Goal: Check status

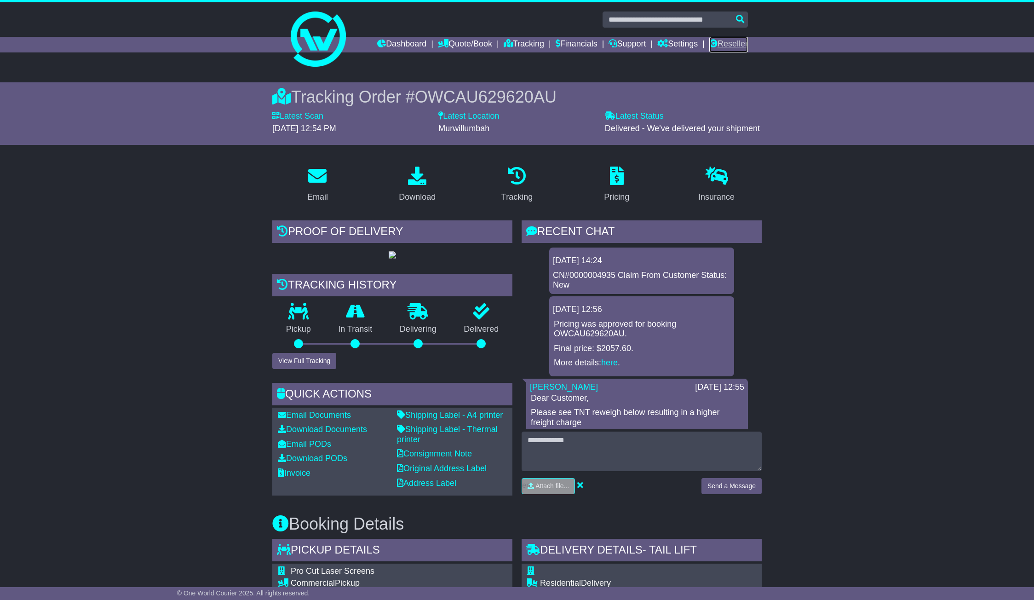
click at [727, 43] on link "Reseller" at bounding box center [728, 45] width 39 height 16
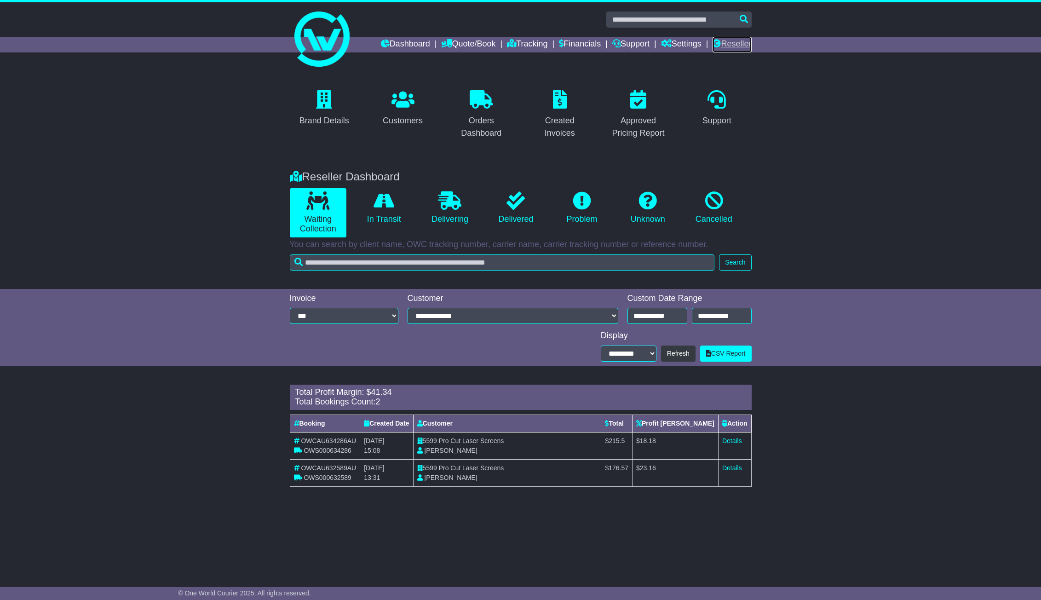
click at [733, 42] on link "Reseller" at bounding box center [731, 45] width 39 height 16
click at [732, 439] on link "Details" at bounding box center [732, 440] width 20 height 7
click at [727, 467] on link "Details" at bounding box center [732, 467] width 20 height 7
click at [747, 125] on div "Support" at bounding box center [716, 115] width 79 height 56
click at [693, 21] on input "text" at bounding box center [678, 19] width 145 height 16
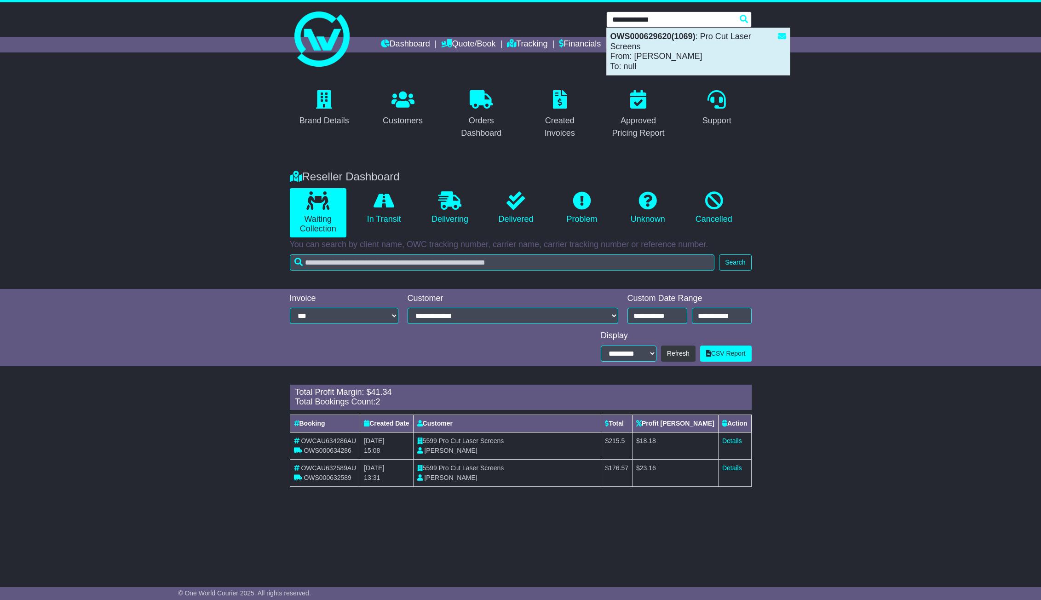
click at [708, 47] on div "OWS000629620(1069) : Pro Cut Laser Screens From: Alfred Petro To: null" at bounding box center [697, 51] width 183 height 47
type input "**********"
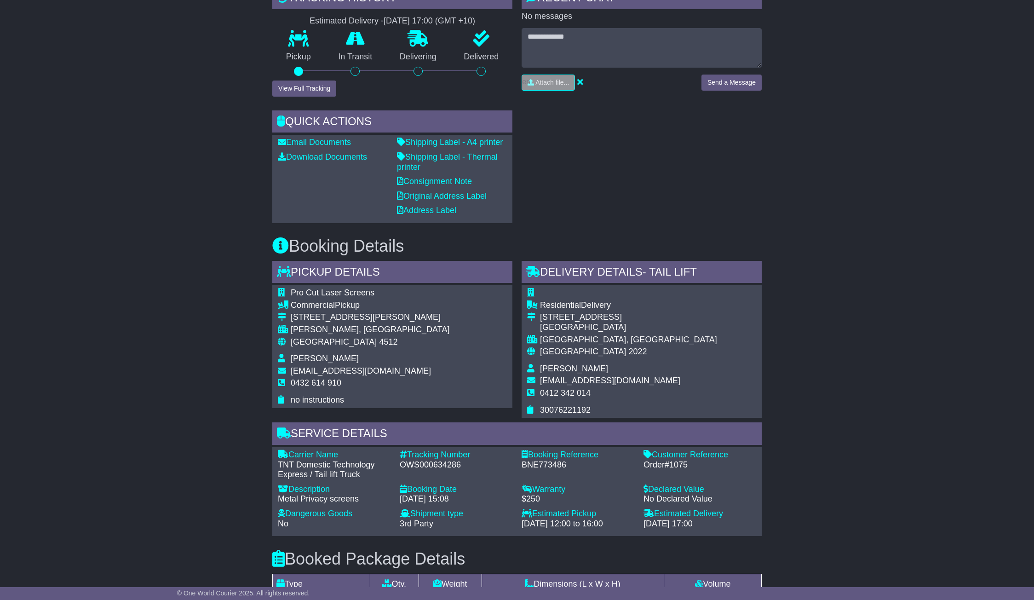
scroll to position [322, 0]
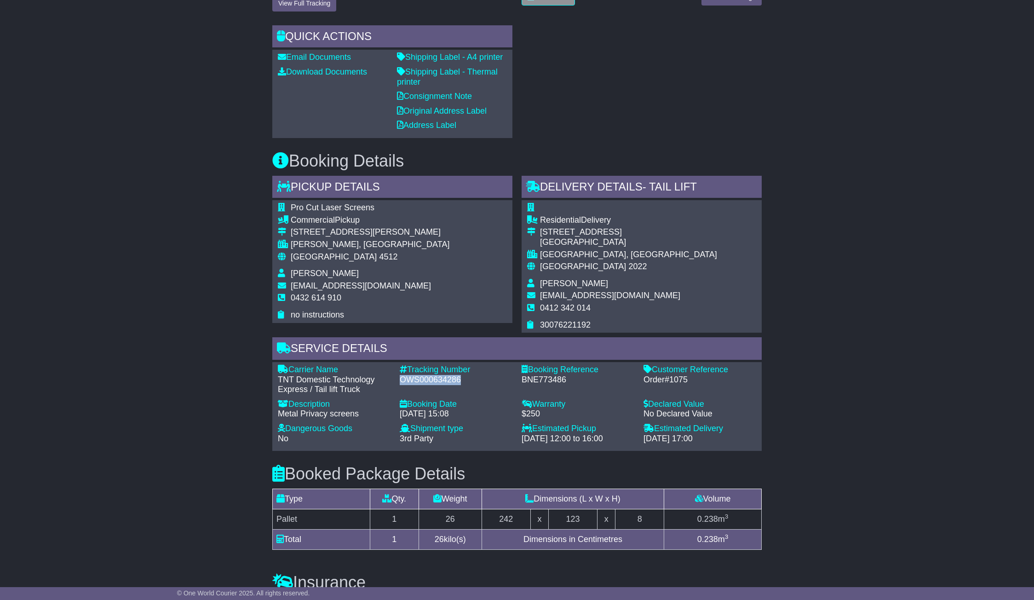
drag, startPoint x: 398, startPoint y: 379, endPoint x: 458, endPoint y: 381, distance: 60.7
click at [458, 381] on div "Tracking Number - OWS000634286" at bounding box center [456, 380] width 122 height 30
copy div "OWS000634286"
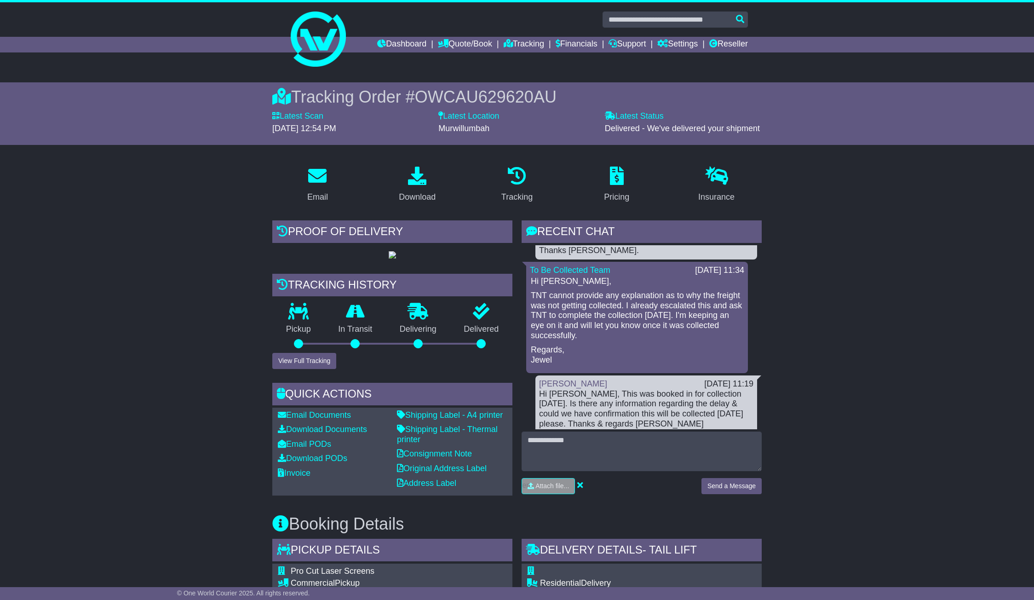
scroll to position [532, 0]
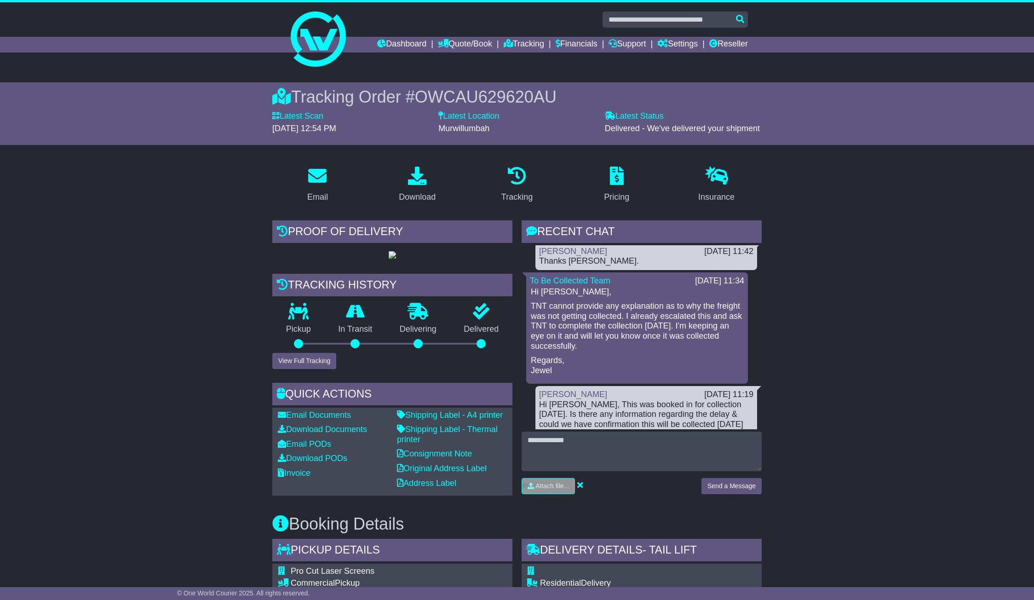
click at [509, 128] on div "Murwillumbah" at bounding box center [516, 129] width 157 height 10
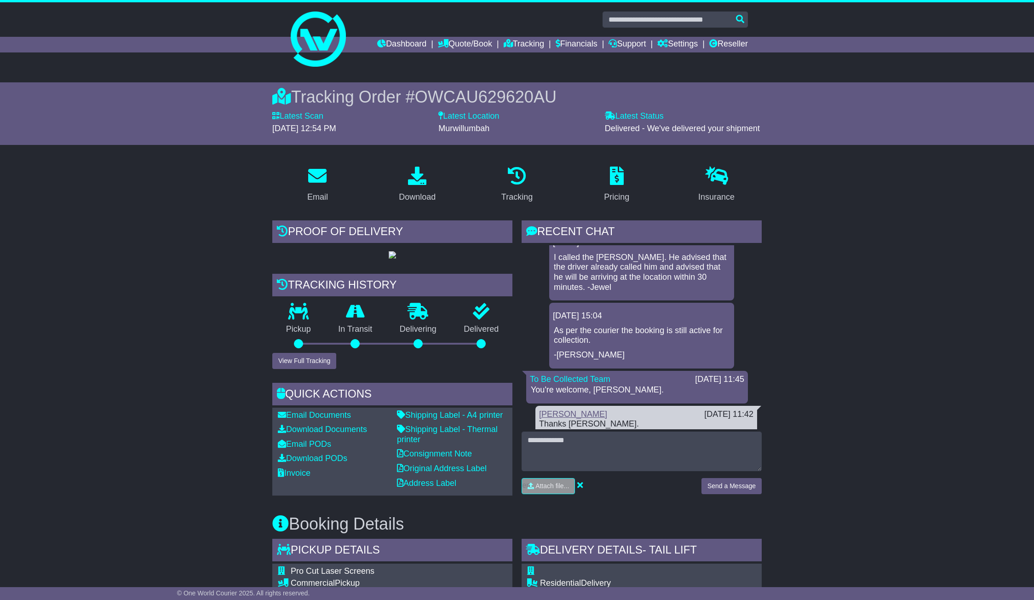
scroll to position [349, 0]
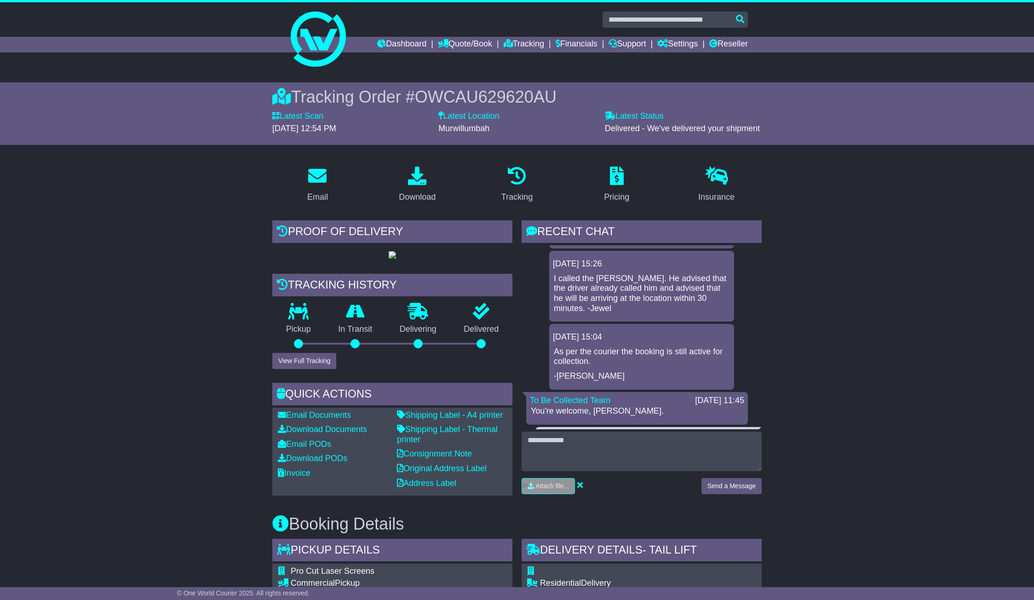
drag, startPoint x: 854, startPoint y: 219, endPoint x: 830, endPoint y: 220, distance: 24.4
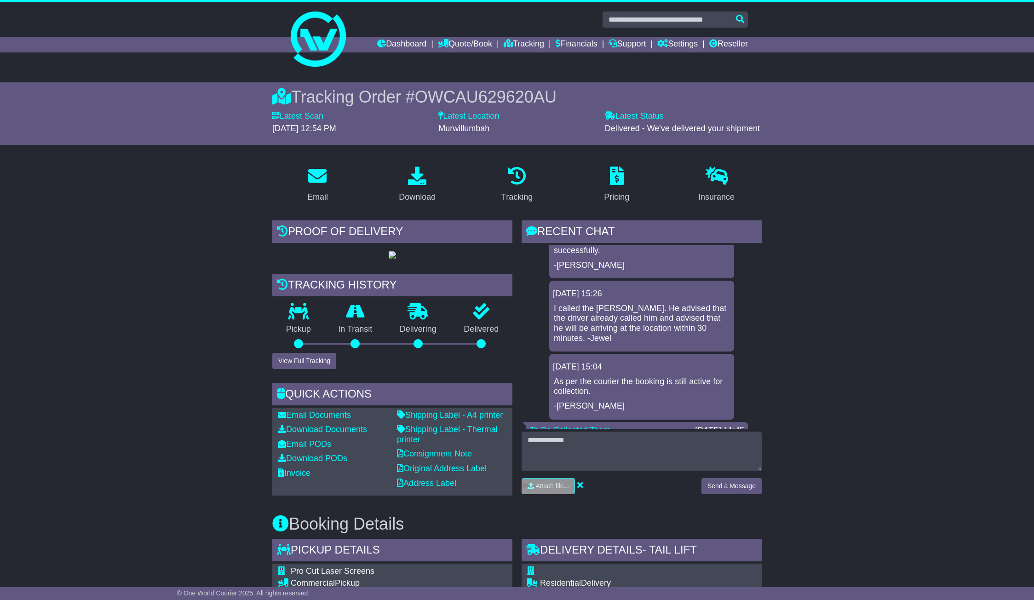
scroll to position [303, 0]
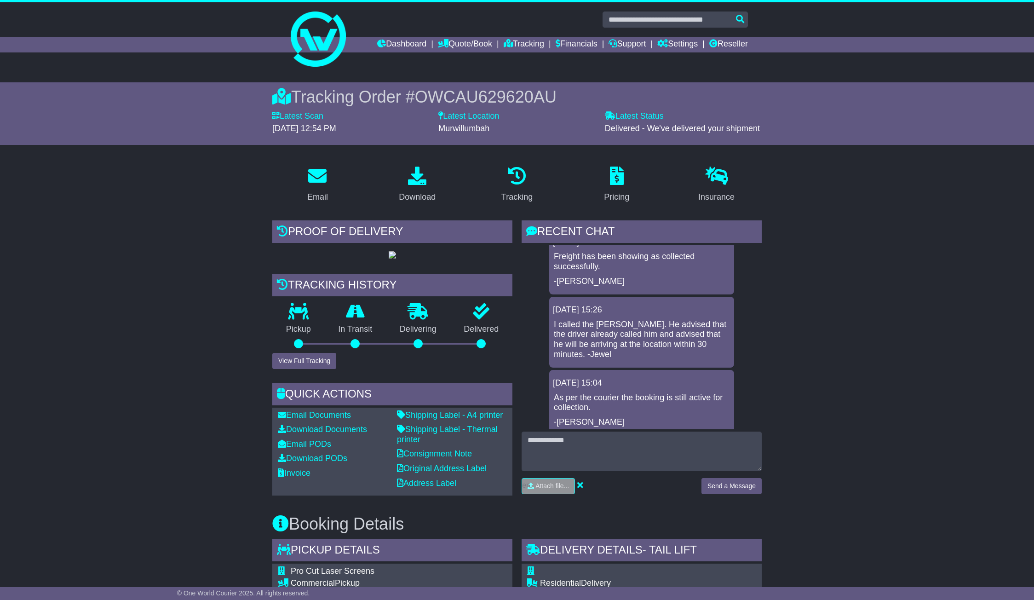
drag, startPoint x: 852, startPoint y: 258, endPoint x: 844, endPoint y: 258, distance: 8.3
click at [696, 21] on input "text" at bounding box center [674, 19] width 145 height 16
paste input "**********"
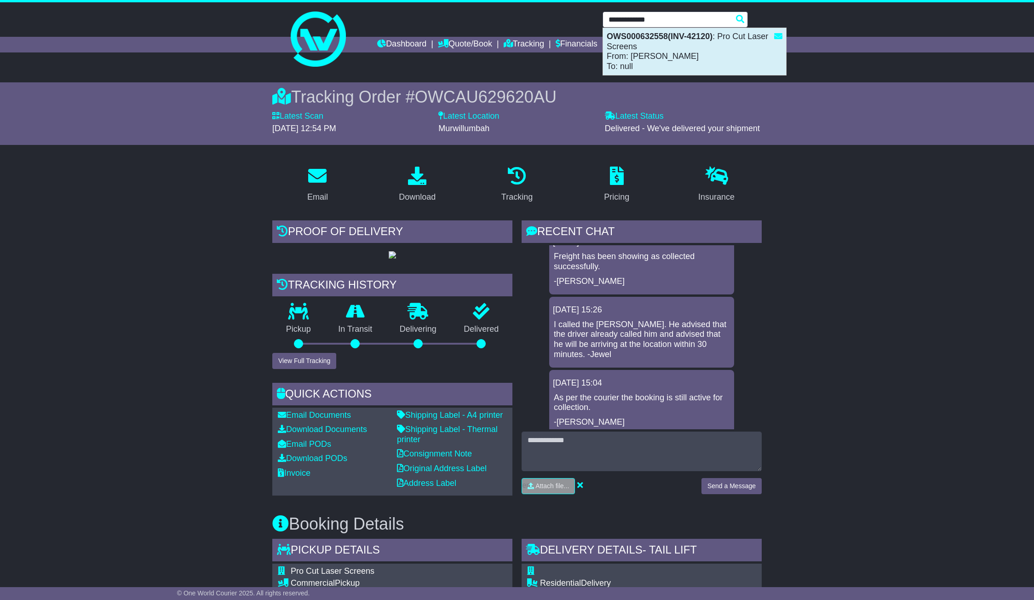
click at [681, 47] on div "OWS000632558(INV-42120) : Pro Cut Laser Screens From: Alfred Petro To: null" at bounding box center [694, 51] width 183 height 47
type input "**********"
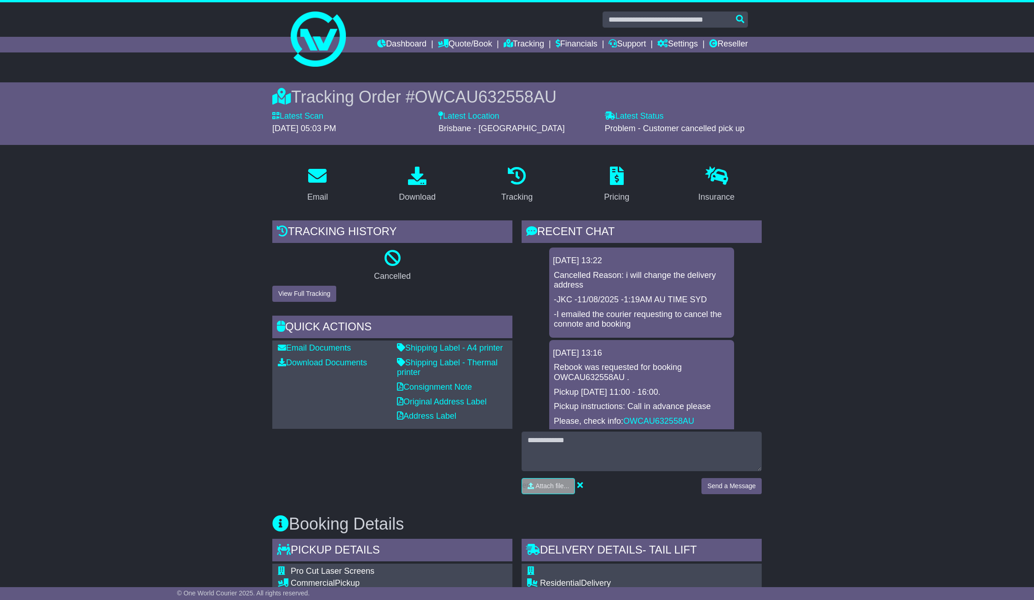
click at [731, 40] on link "Reseller" at bounding box center [728, 45] width 39 height 16
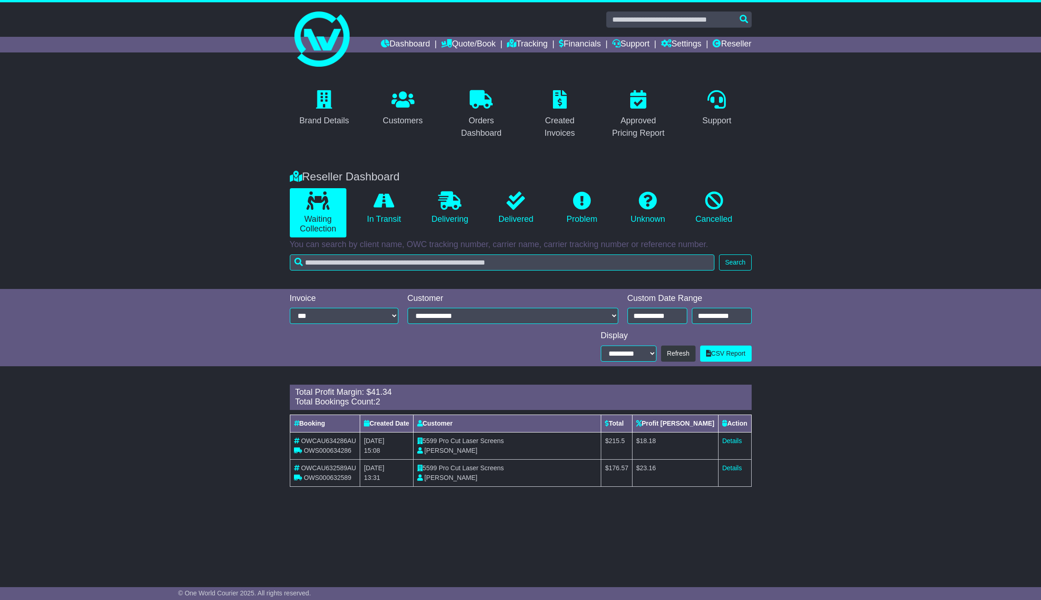
click at [200, 116] on div "Brand Details Customers Orders Dashboard Created Invoices Approved Pricing Repo…" at bounding box center [520, 115] width 1041 height 92
click at [743, 41] on link "Reseller" at bounding box center [731, 45] width 39 height 16
